Goal: Find specific page/section: Find specific page/section

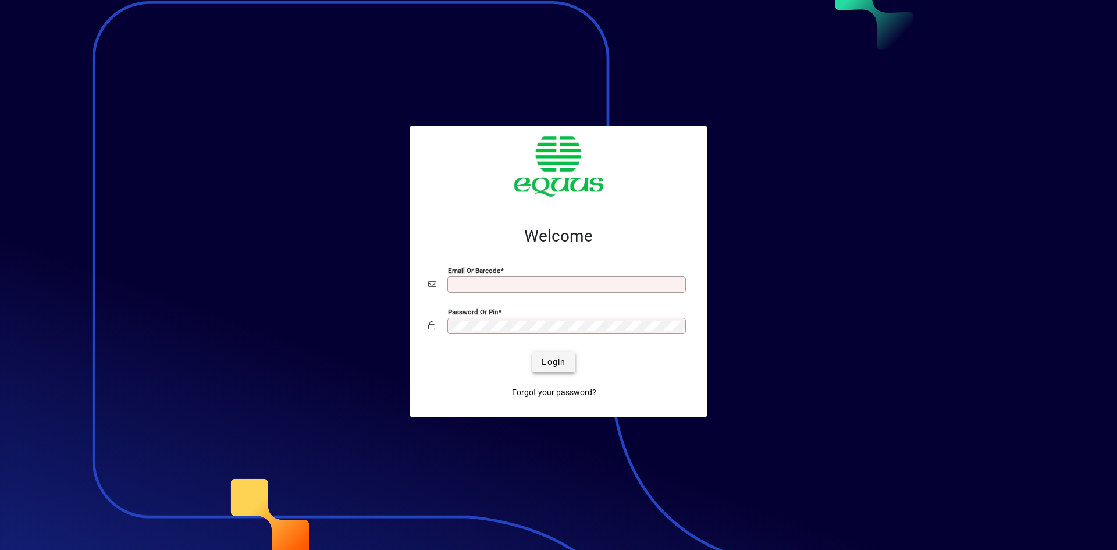
type input "**********"
click at [549, 359] on span "Login" at bounding box center [554, 362] width 24 height 12
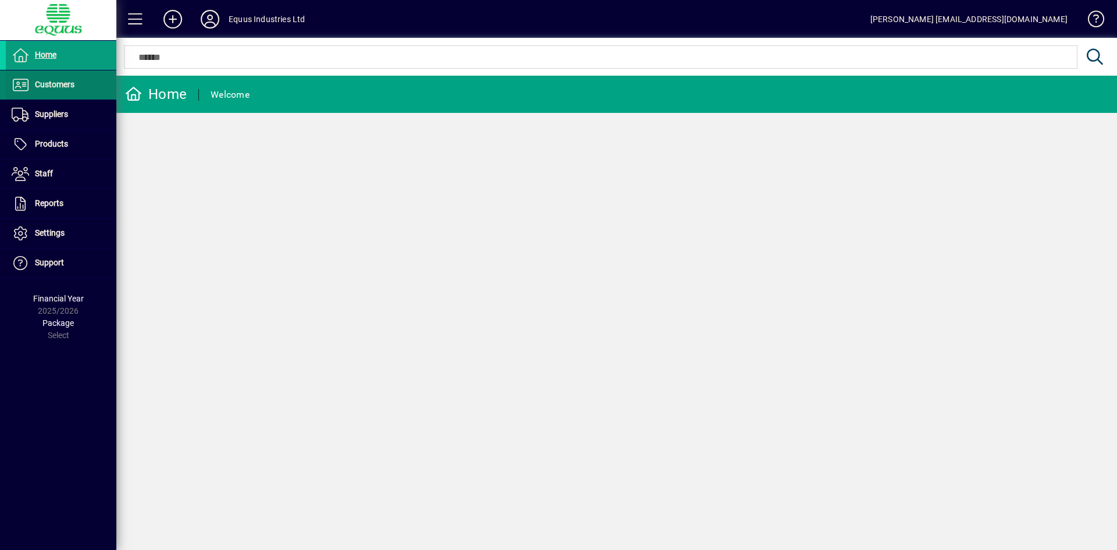
click at [77, 84] on span at bounding box center [61, 85] width 111 height 28
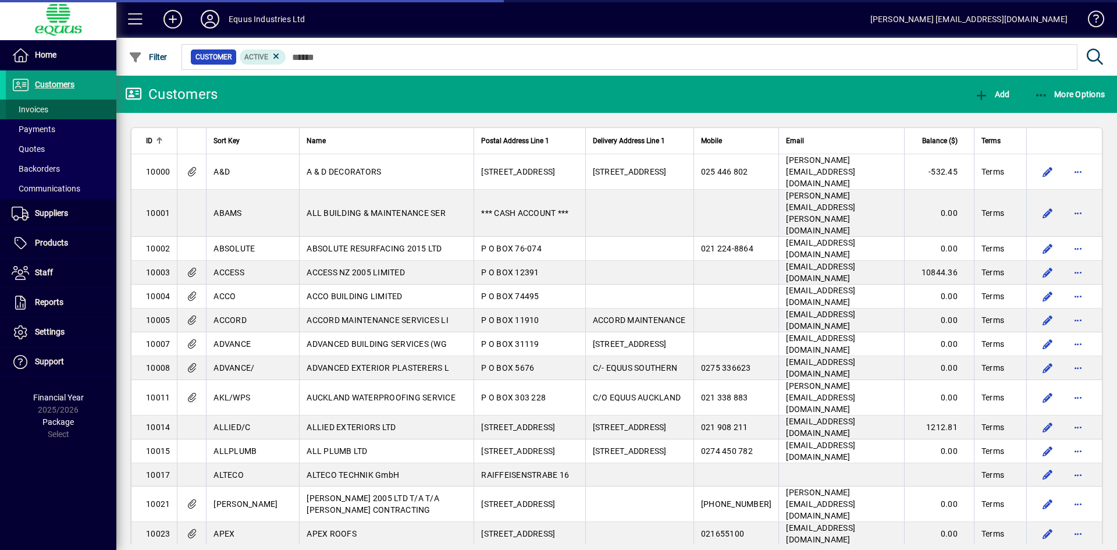
click at [49, 108] on span at bounding box center [61, 109] width 111 height 28
